Goal: Navigation & Orientation: Find specific page/section

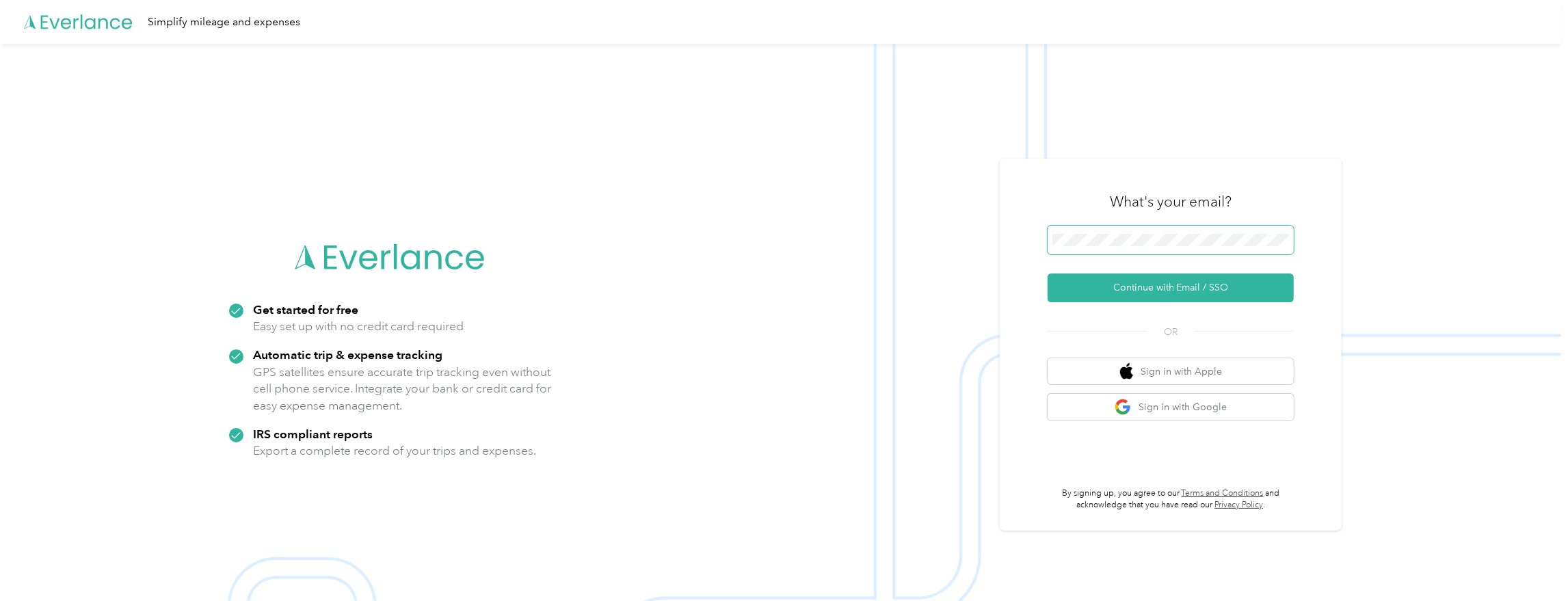
click at [1111, 230] on span at bounding box center [1171, 240] width 246 height 29
click at [1143, 285] on button "Continue with Email / SSO" at bounding box center [1171, 288] width 246 height 29
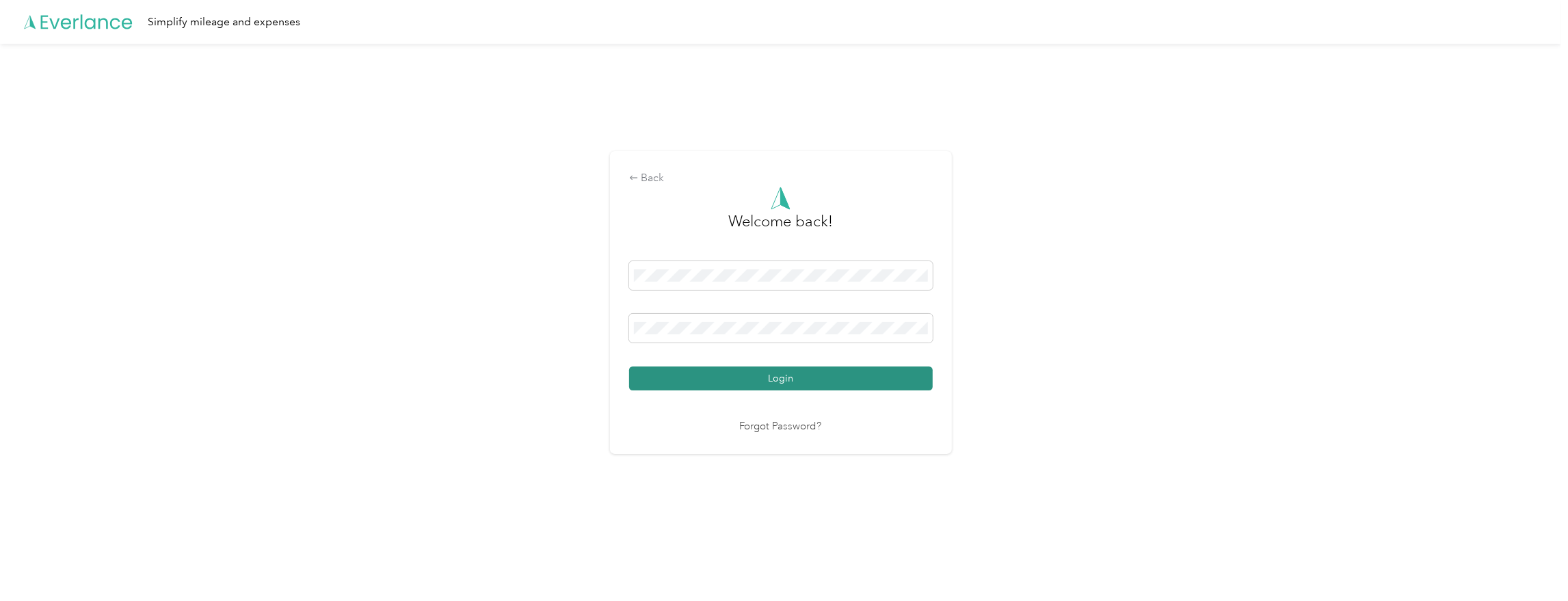
click at [671, 383] on button "Login" at bounding box center [780, 378] width 303 height 24
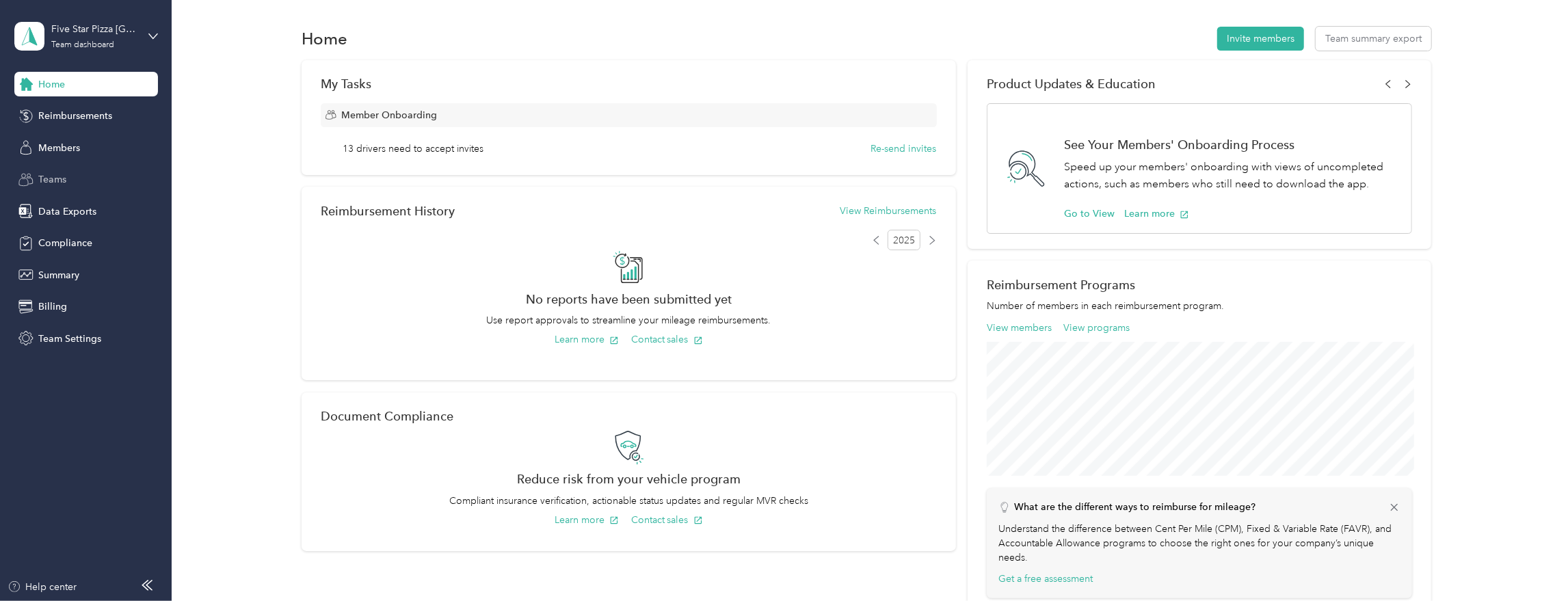
click at [76, 176] on div "Teams" at bounding box center [86, 179] width 143 height 24
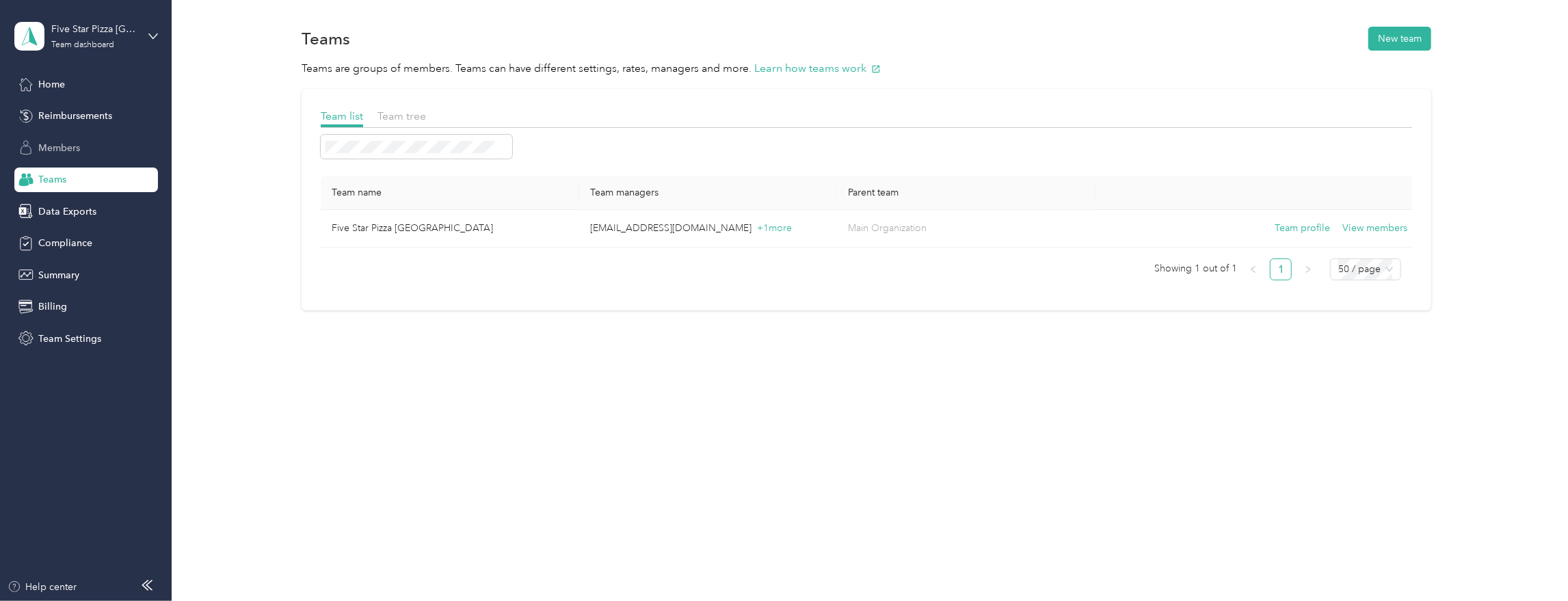
click at [82, 152] on div "Members" at bounding box center [86, 147] width 143 height 24
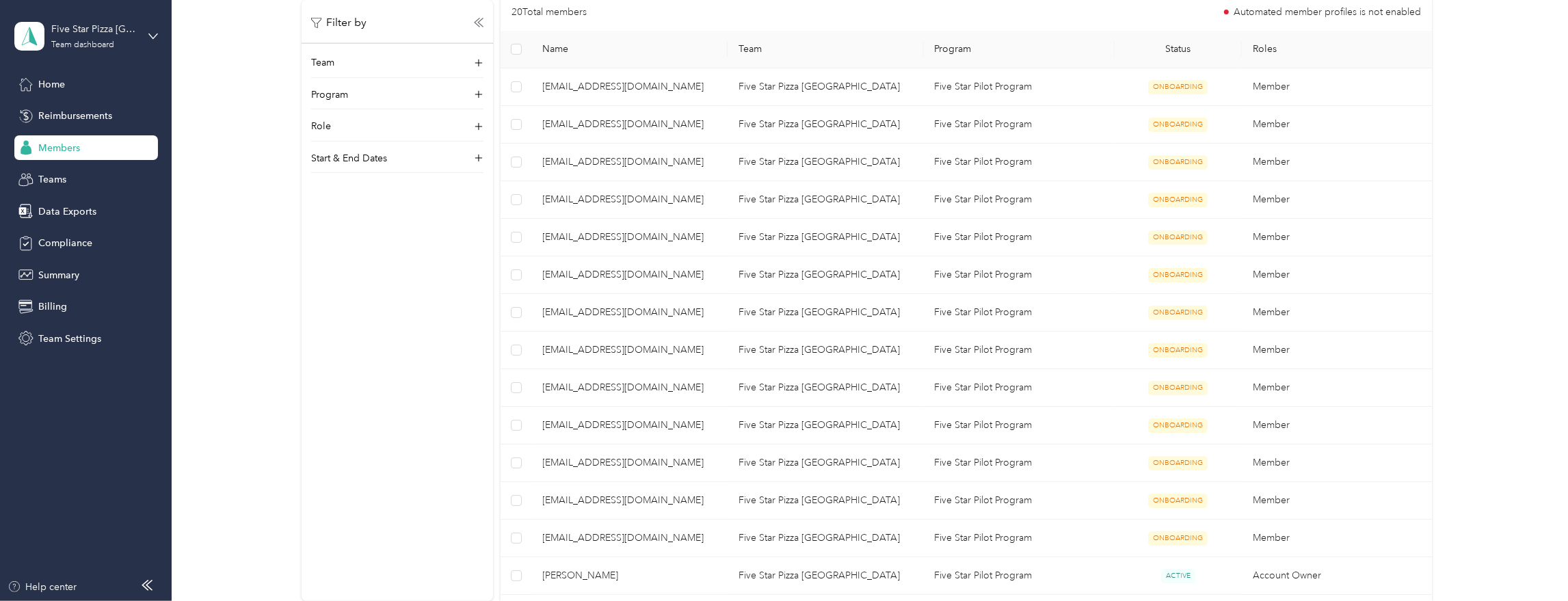
scroll to position [298, 0]
click at [98, 34] on div "Five Star Pizza [GEOGRAPHIC_DATA]" at bounding box center [94, 29] width 85 height 15
click at [68, 174] on div "Log out" at bounding box center [52, 174] width 52 height 15
